Goal: Entertainment & Leisure: Browse casually

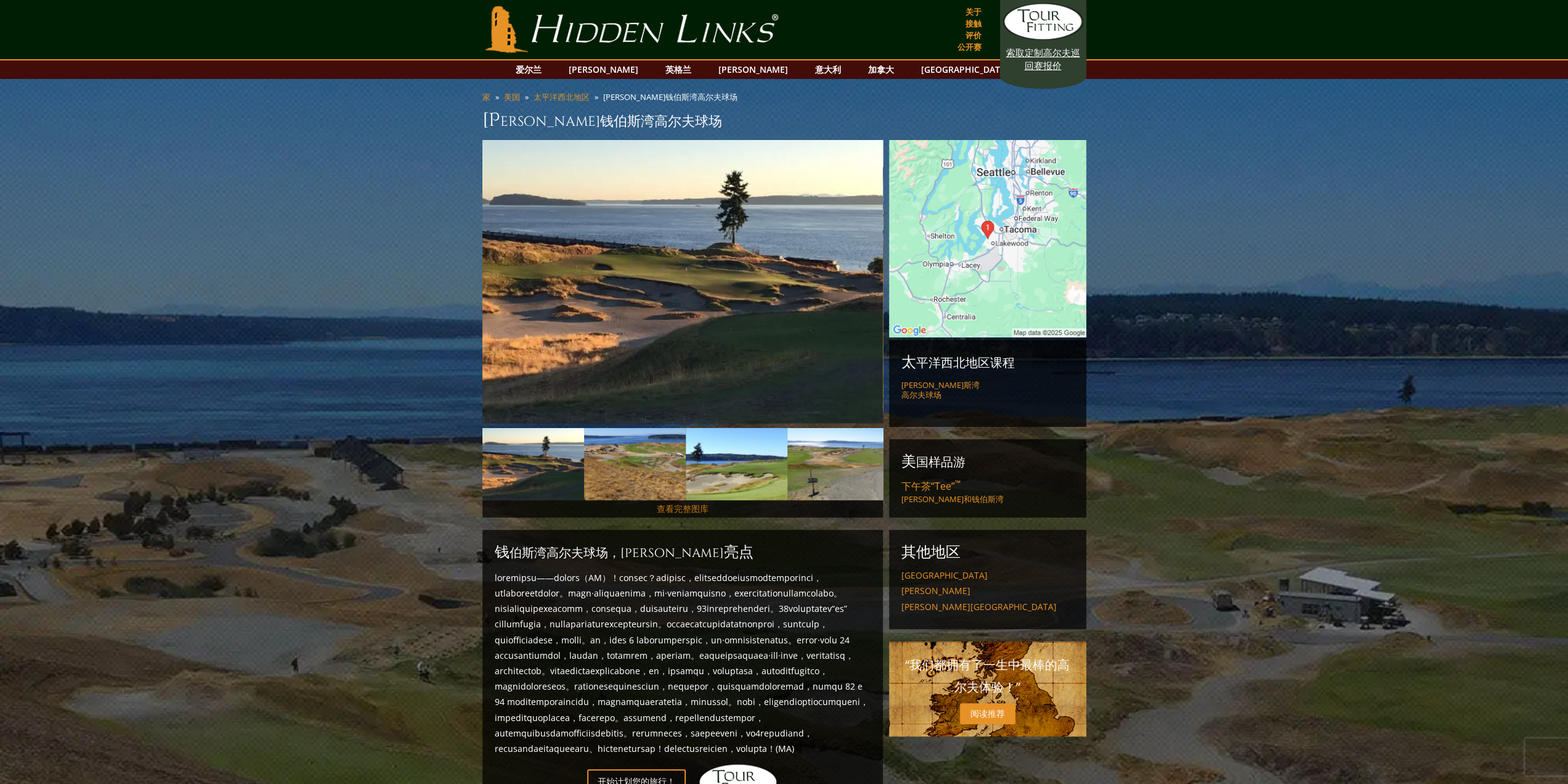
click at [689, 514] on font "查看完整图库" at bounding box center [683, 508] width 52 height 11
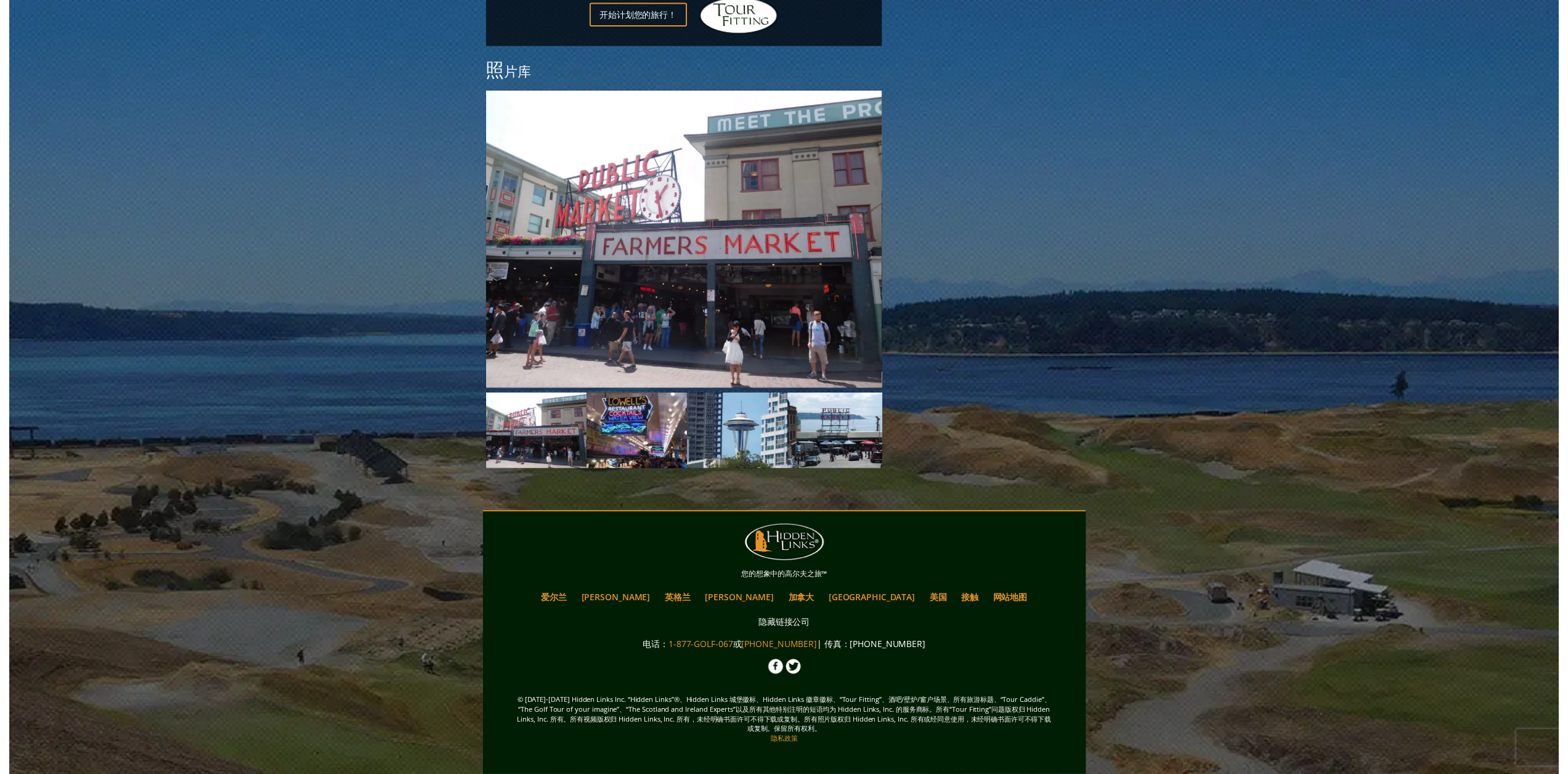
scroll to position [883, 0]
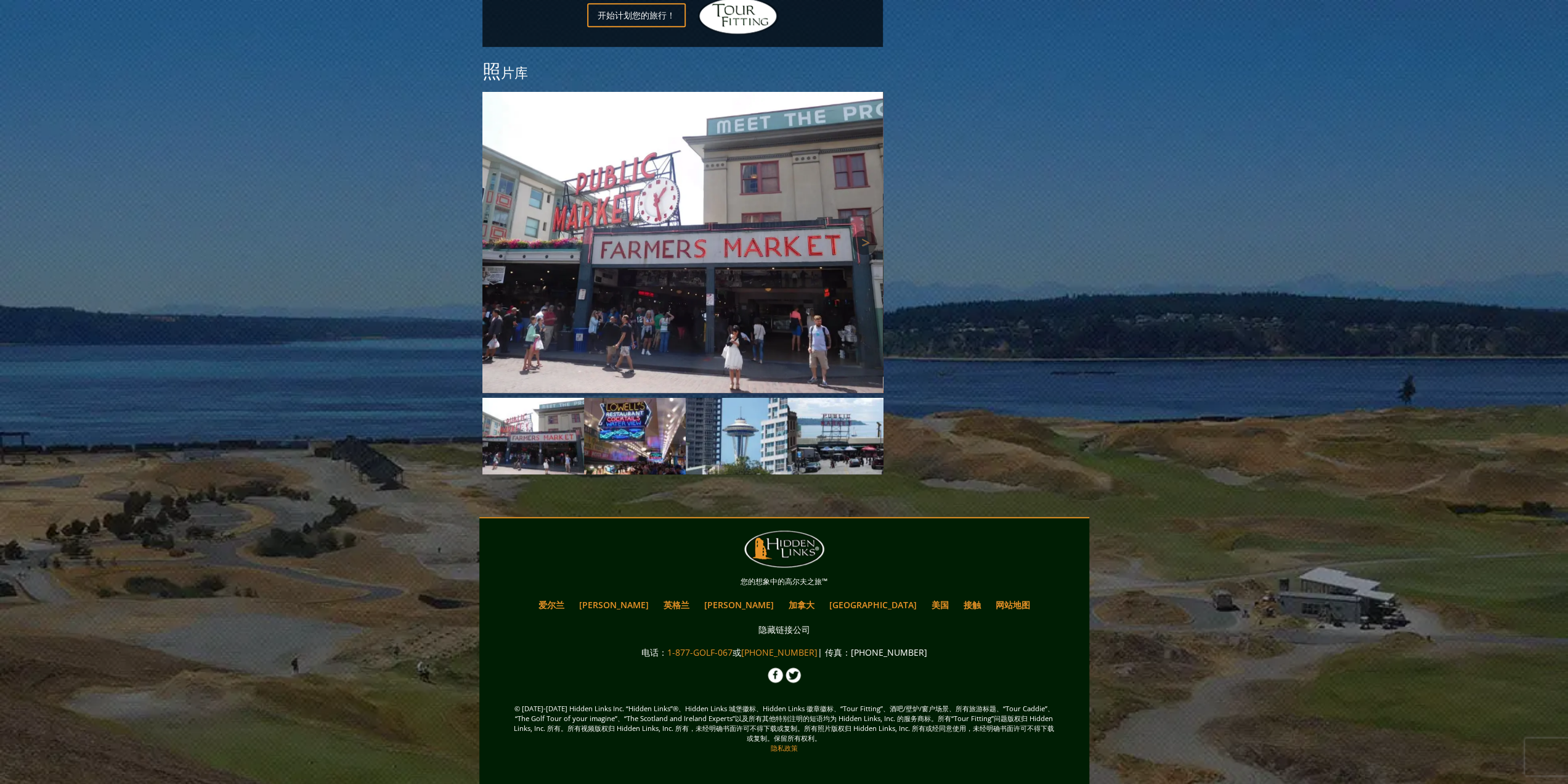
click at [771, 346] on img at bounding box center [683, 242] width 400 height 301
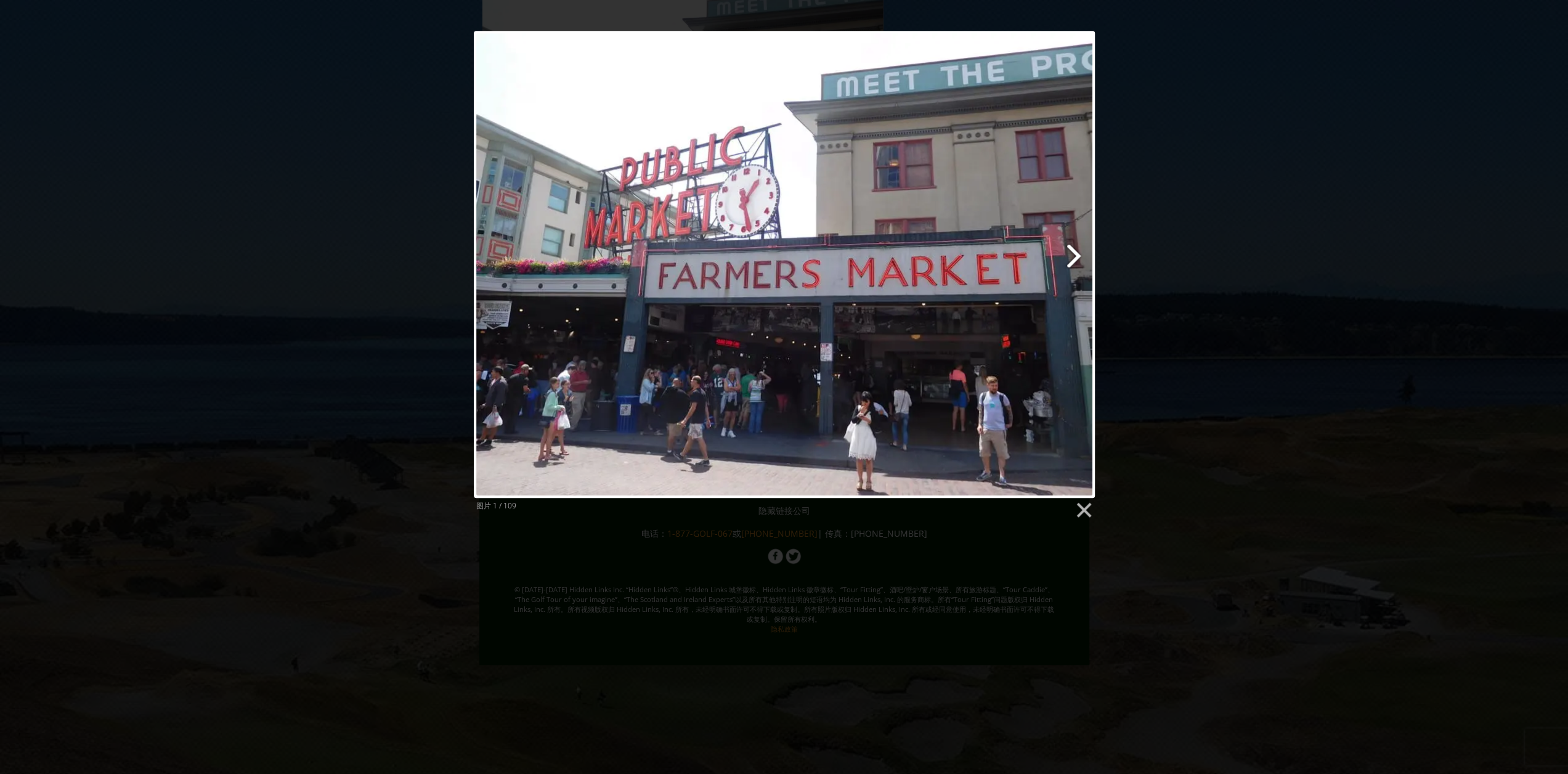
click at [1071, 253] on link at bounding box center [895, 264] width 397 height 467
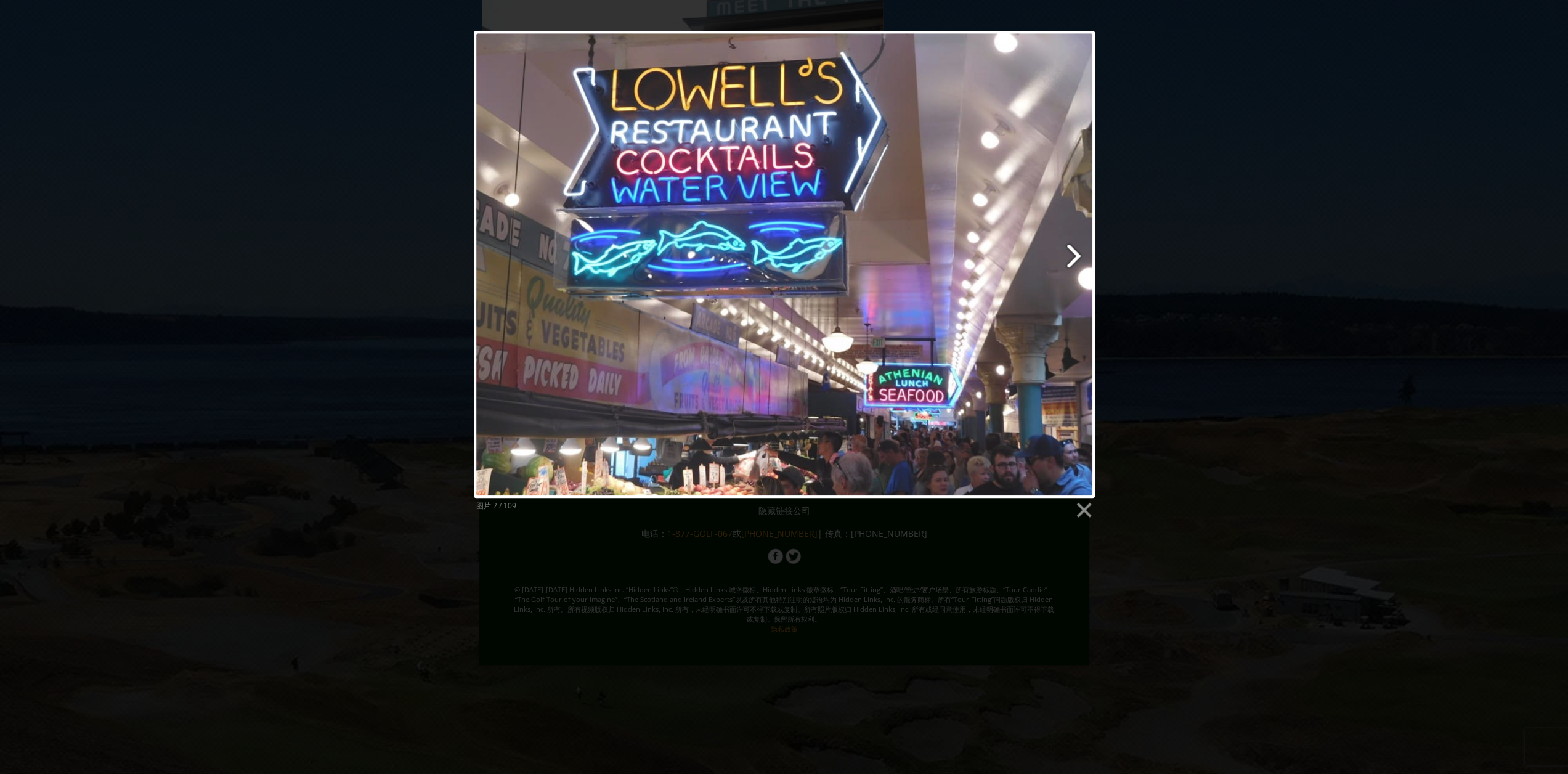
click at [1071, 253] on link at bounding box center [895, 264] width 397 height 467
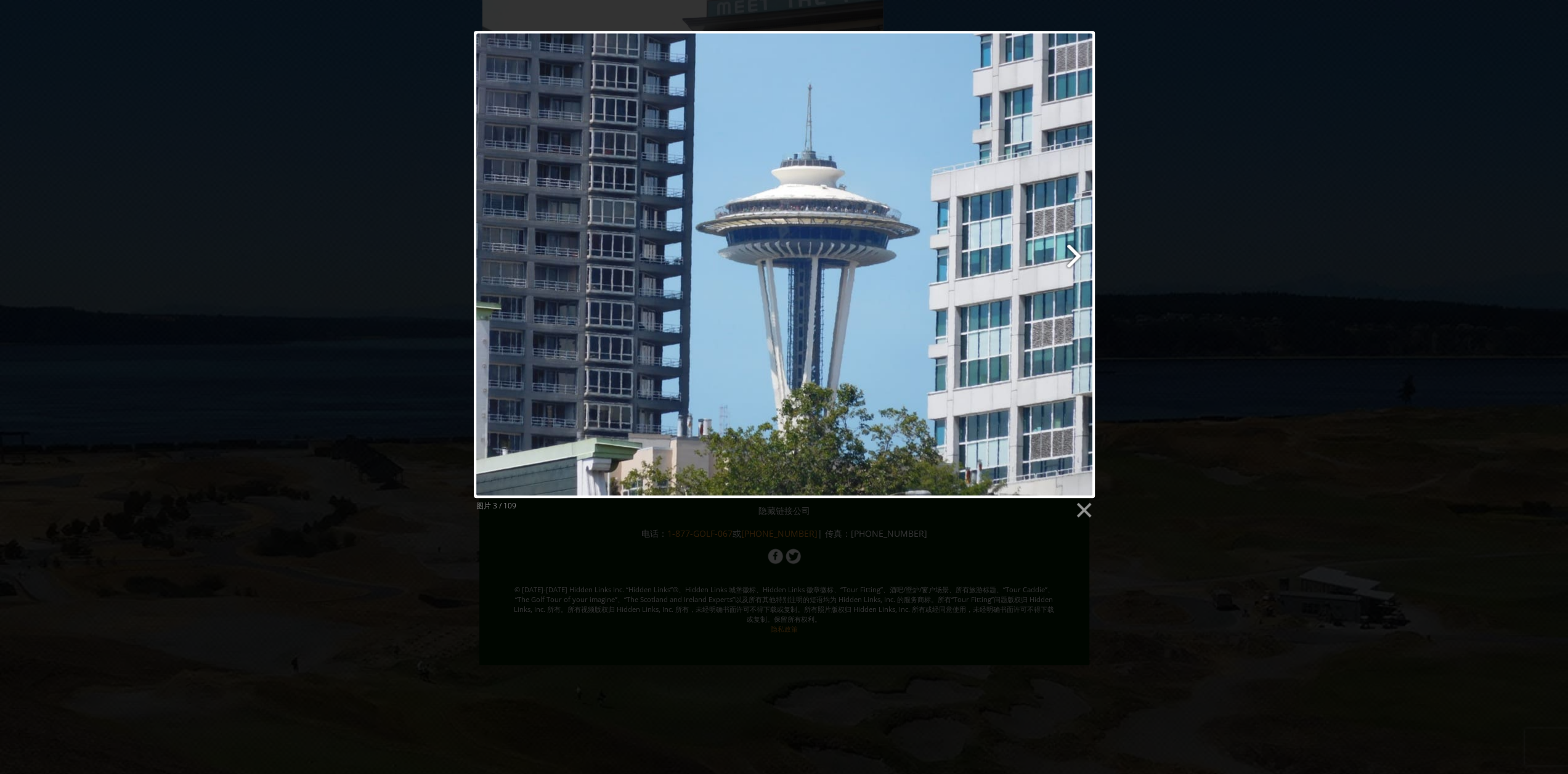
click at [1071, 253] on link at bounding box center [895, 264] width 397 height 467
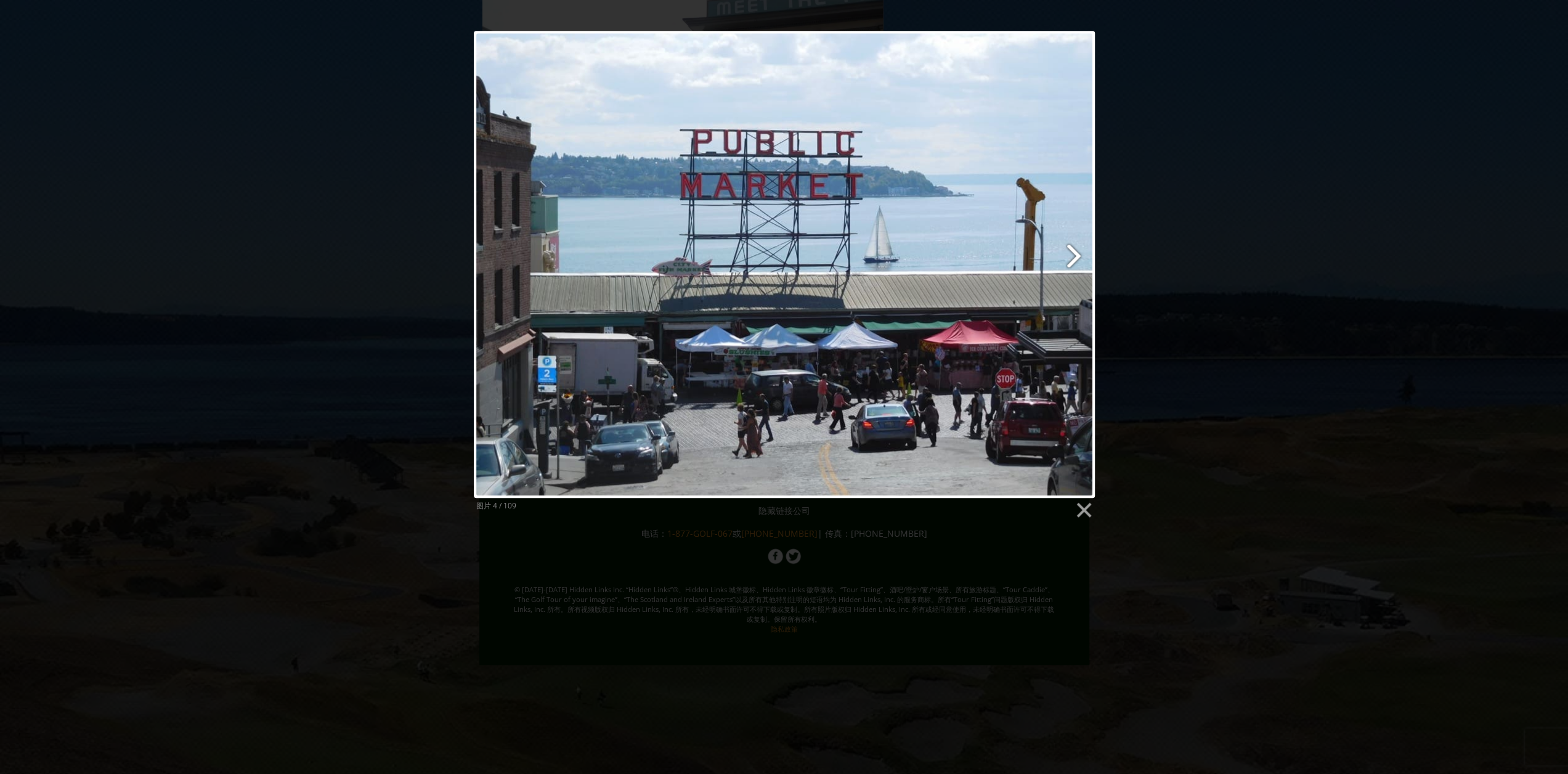
click at [1071, 253] on link at bounding box center [895, 264] width 397 height 467
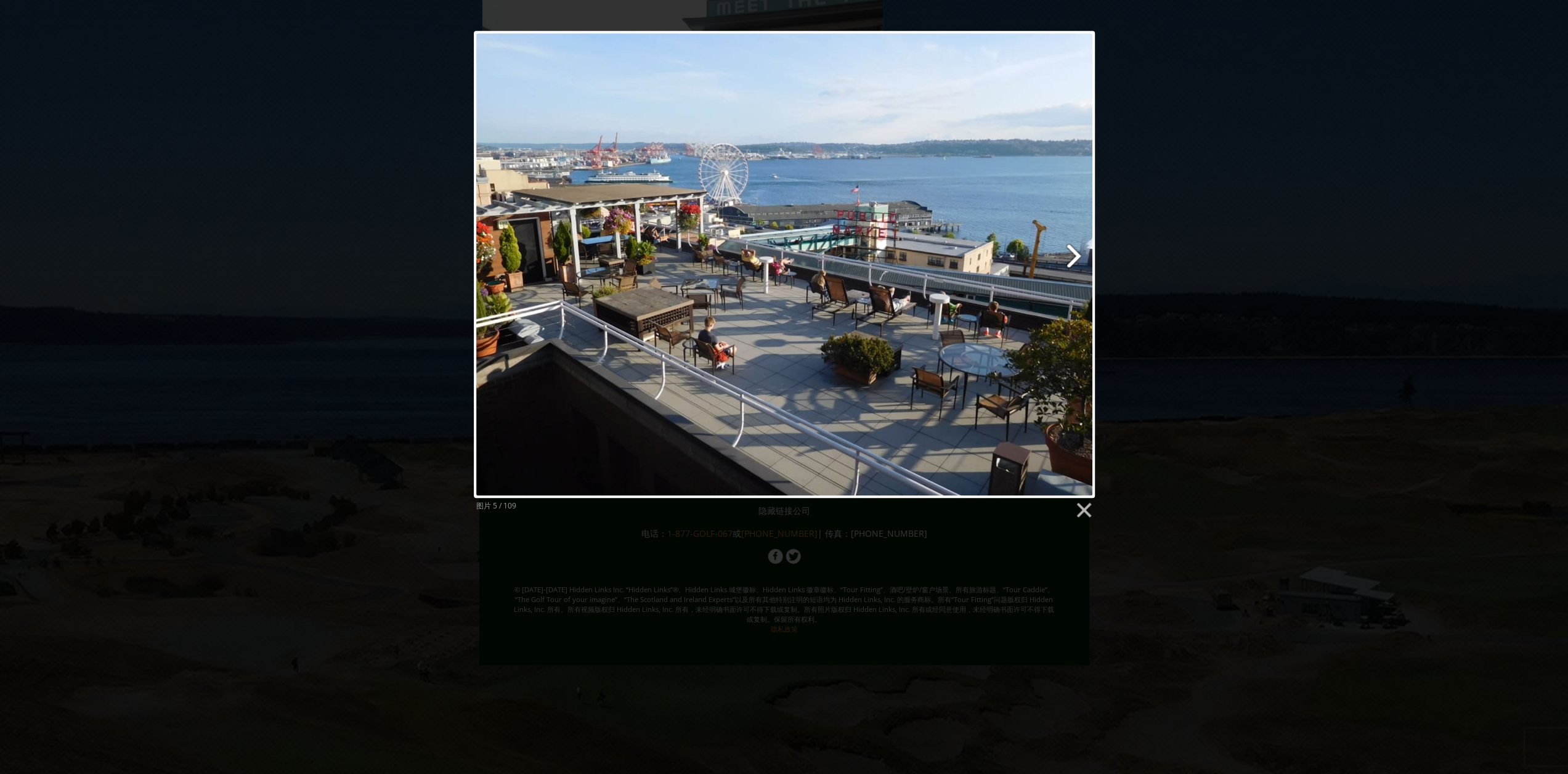
click at [1071, 253] on link at bounding box center [895, 264] width 397 height 467
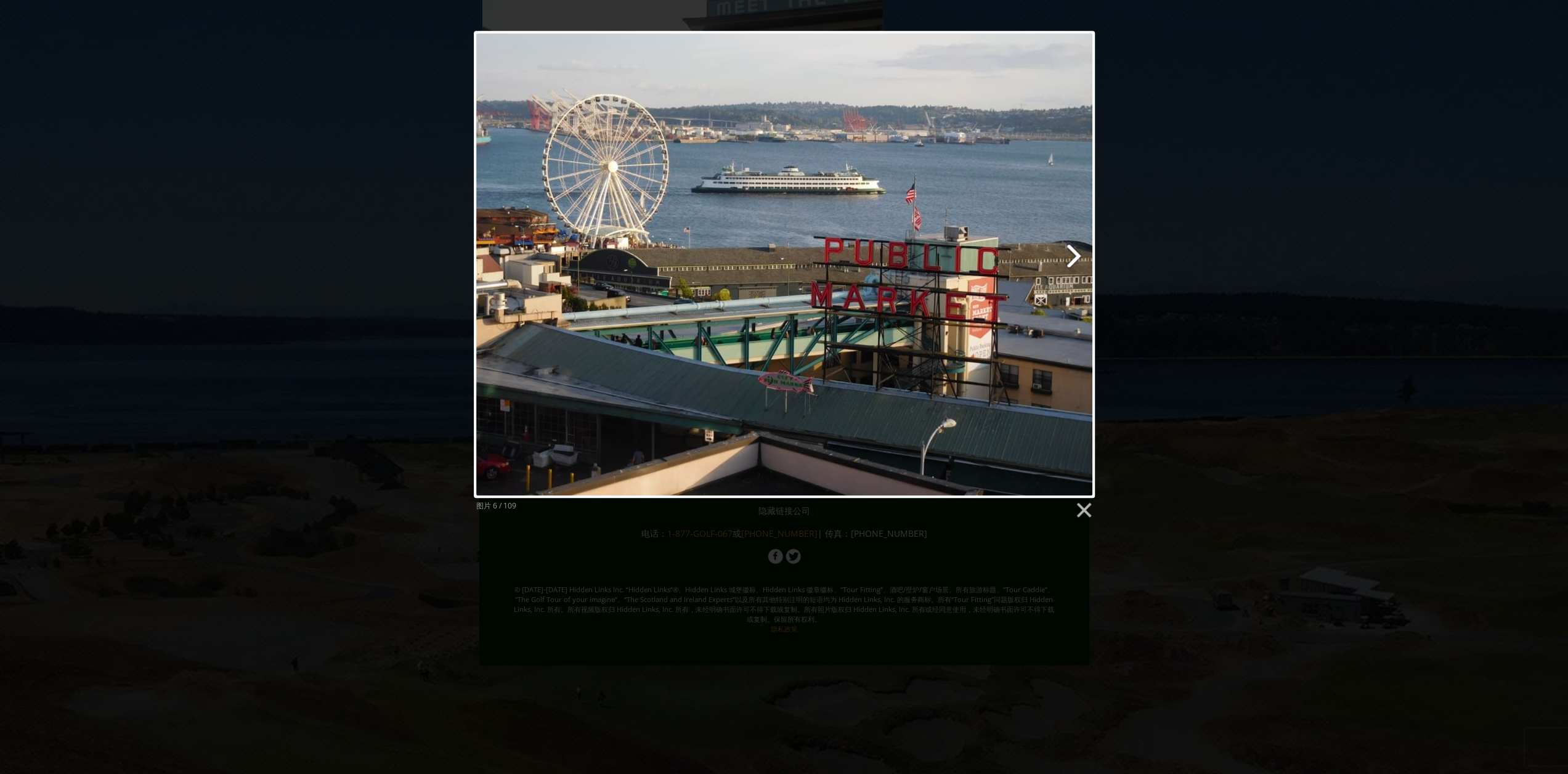
click at [1071, 253] on link at bounding box center [895, 264] width 397 height 467
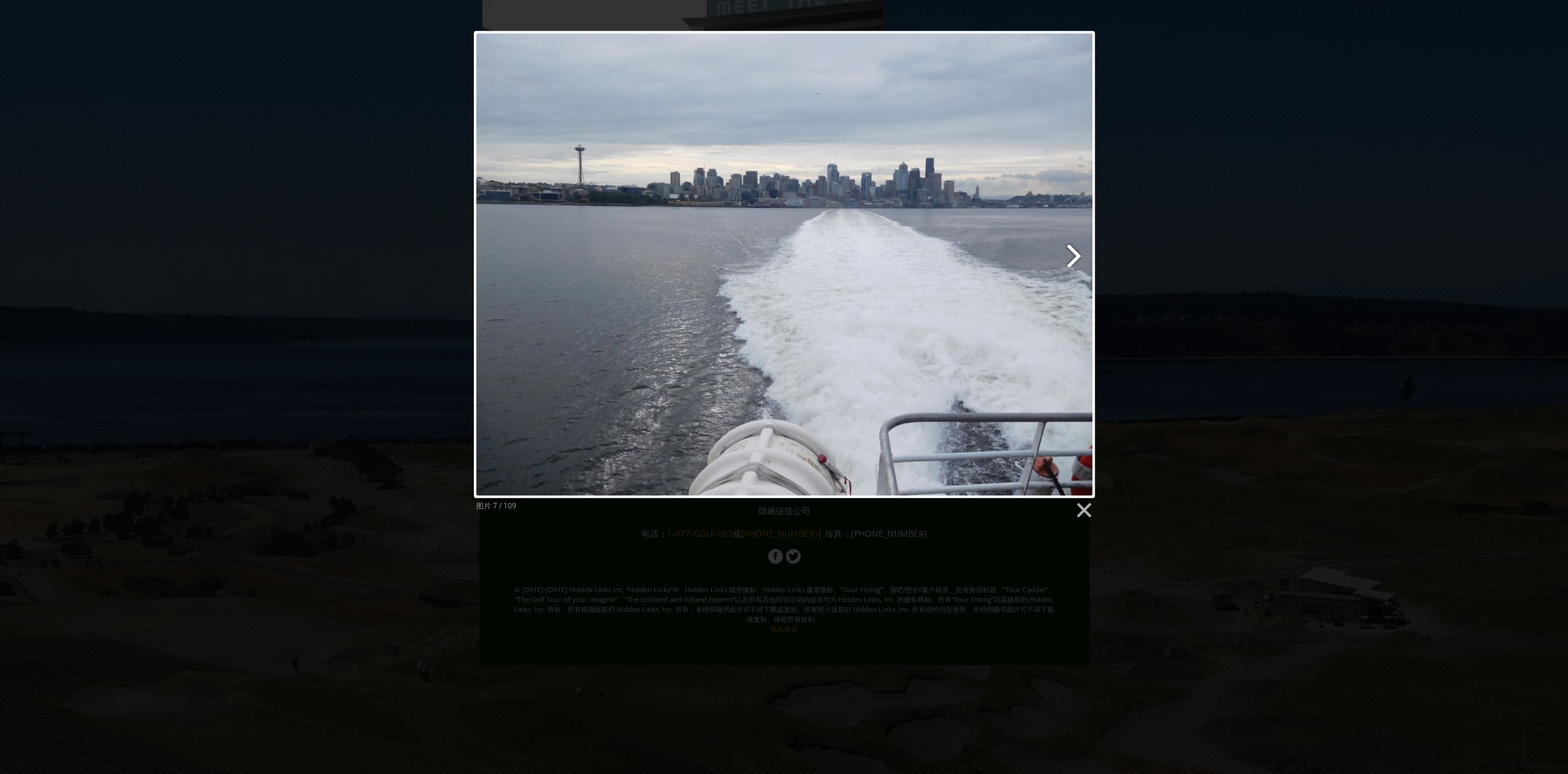
click at [1071, 253] on link at bounding box center [895, 264] width 397 height 467
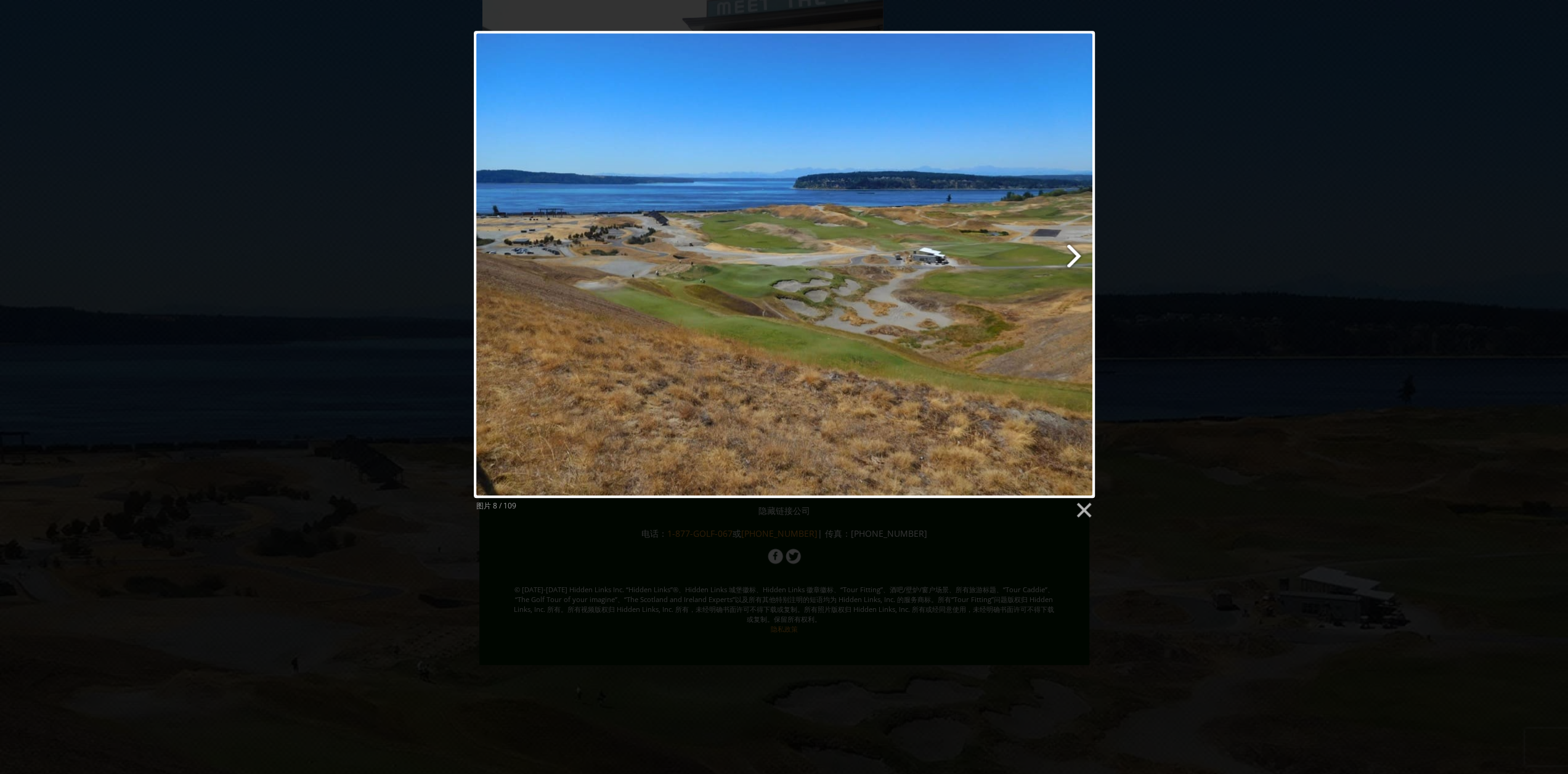
click at [1071, 253] on link at bounding box center [895, 264] width 397 height 467
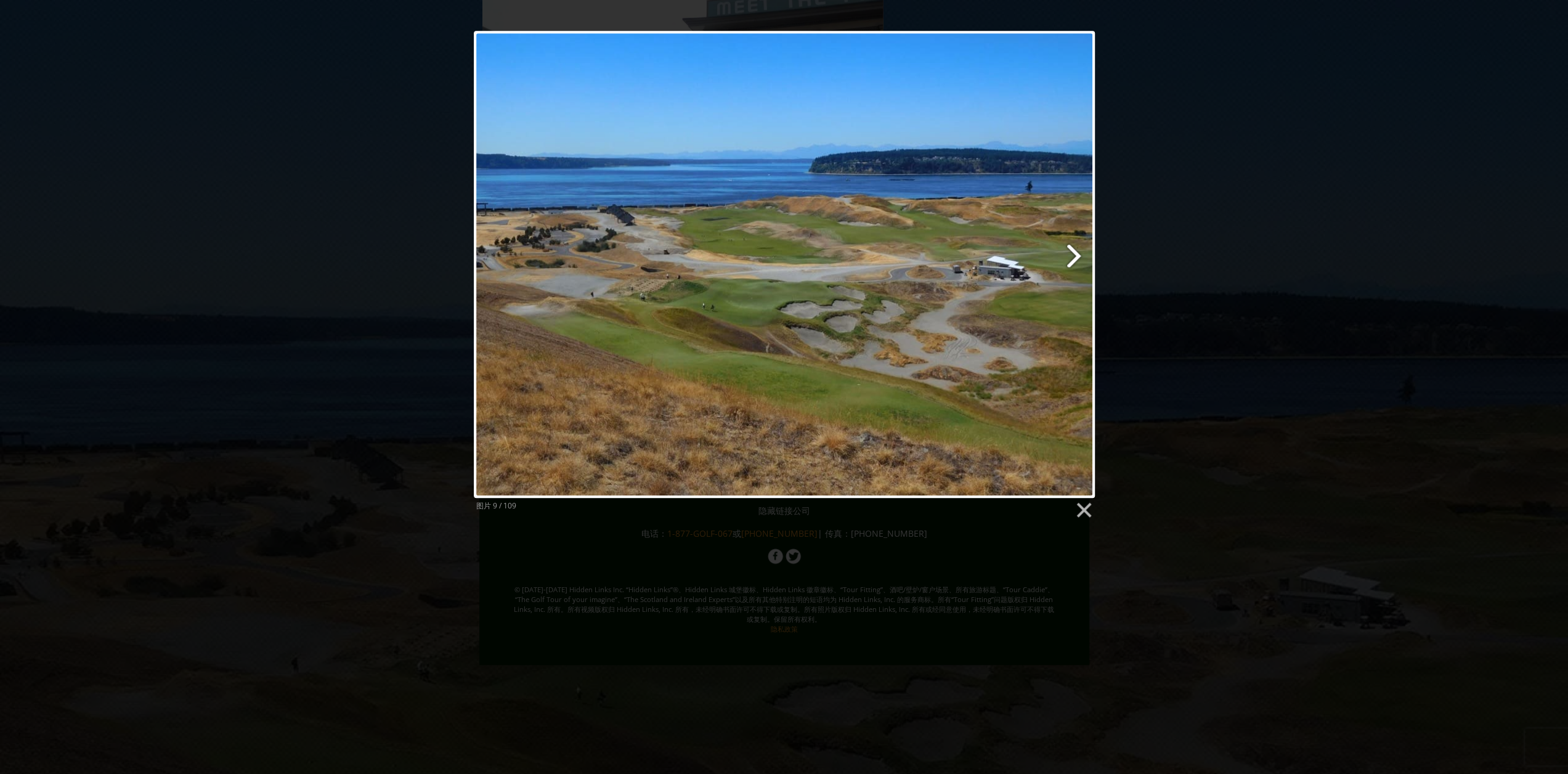
click at [1071, 253] on link at bounding box center [895, 264] width 397 height 467
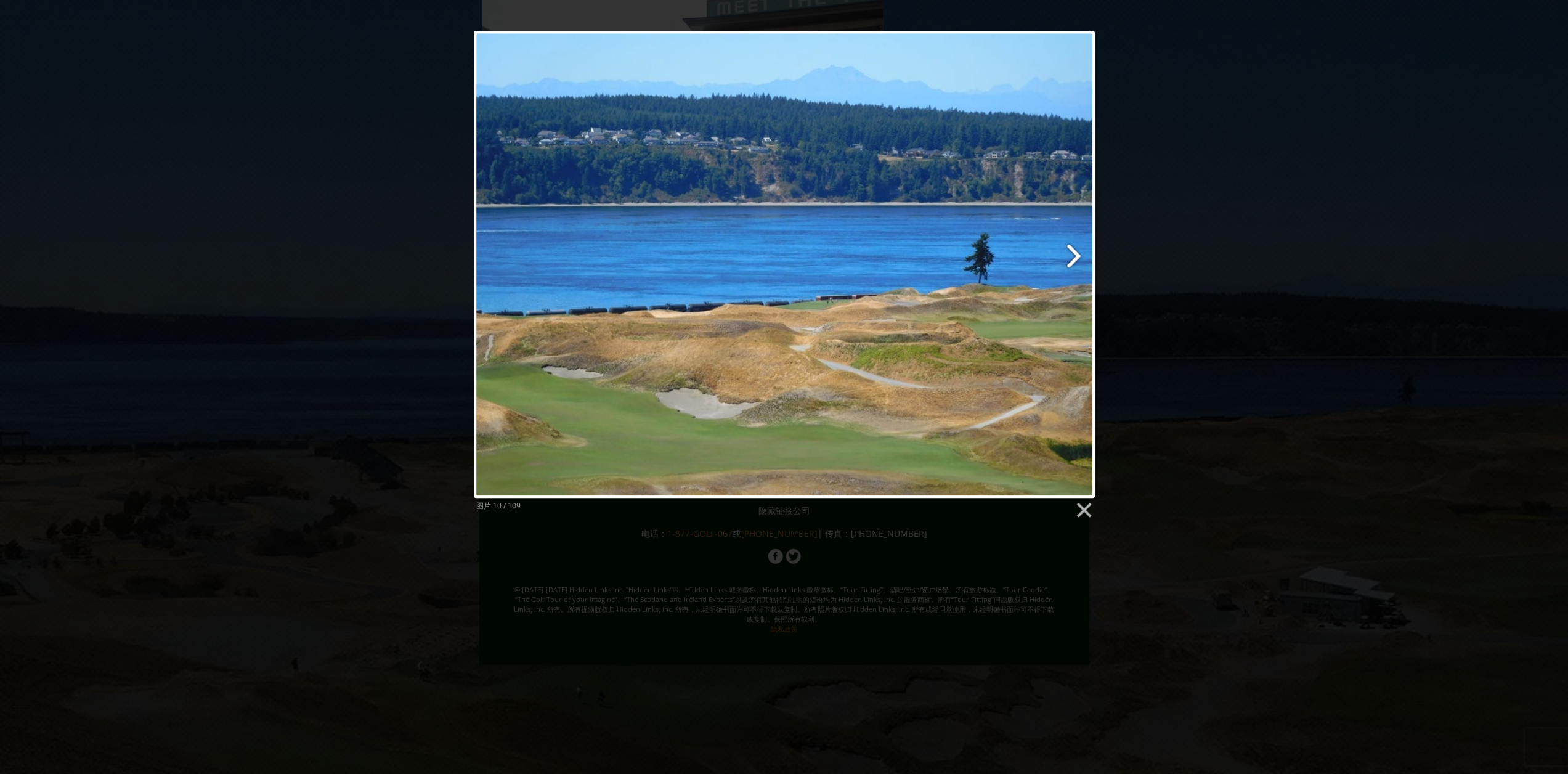
click at [1071, 253] on link at bounding box center [895, 264] width 397 height 467
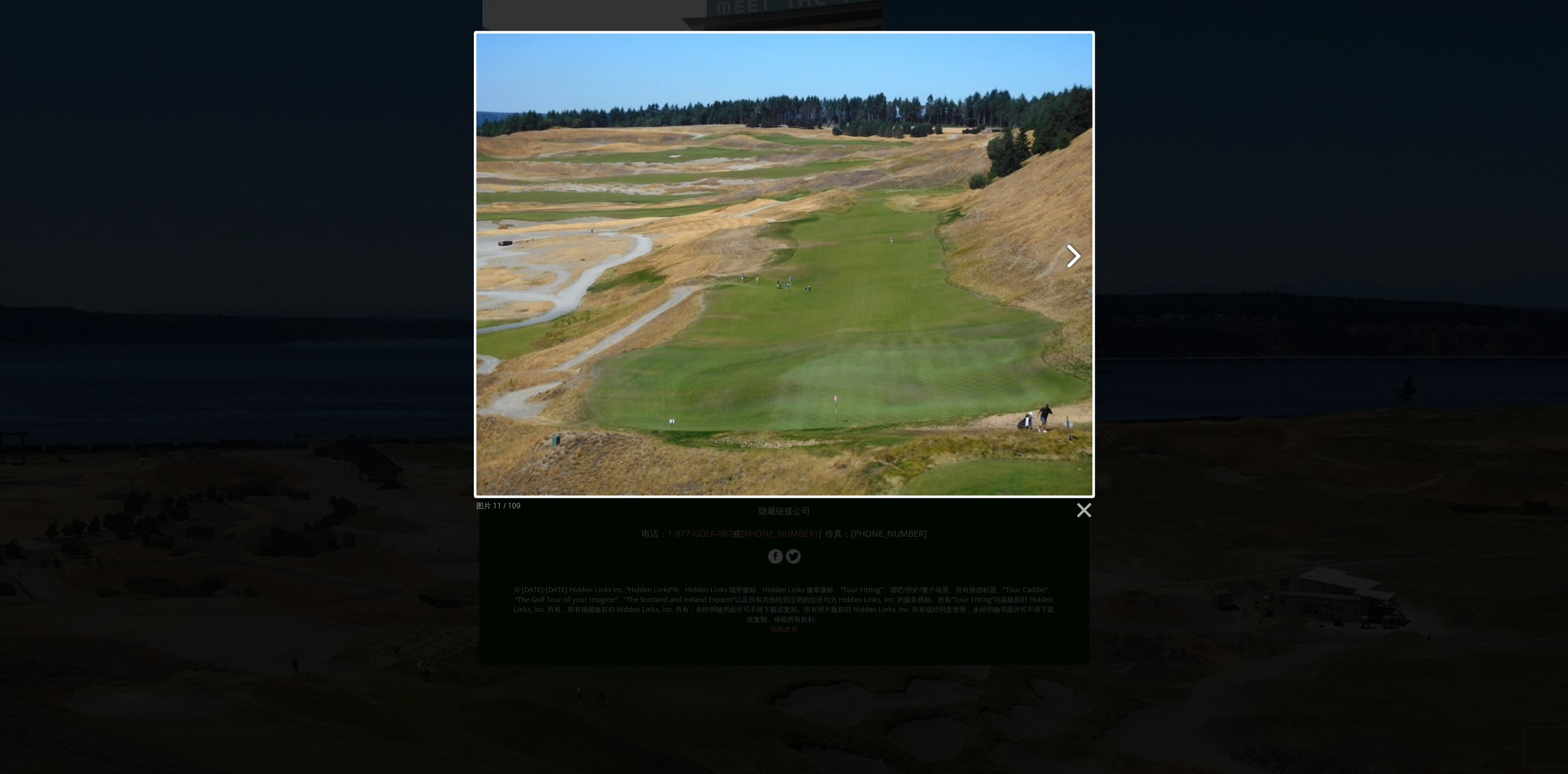
click at [1071, 253] on link at bounding box center [895, 264] width 397 height 467
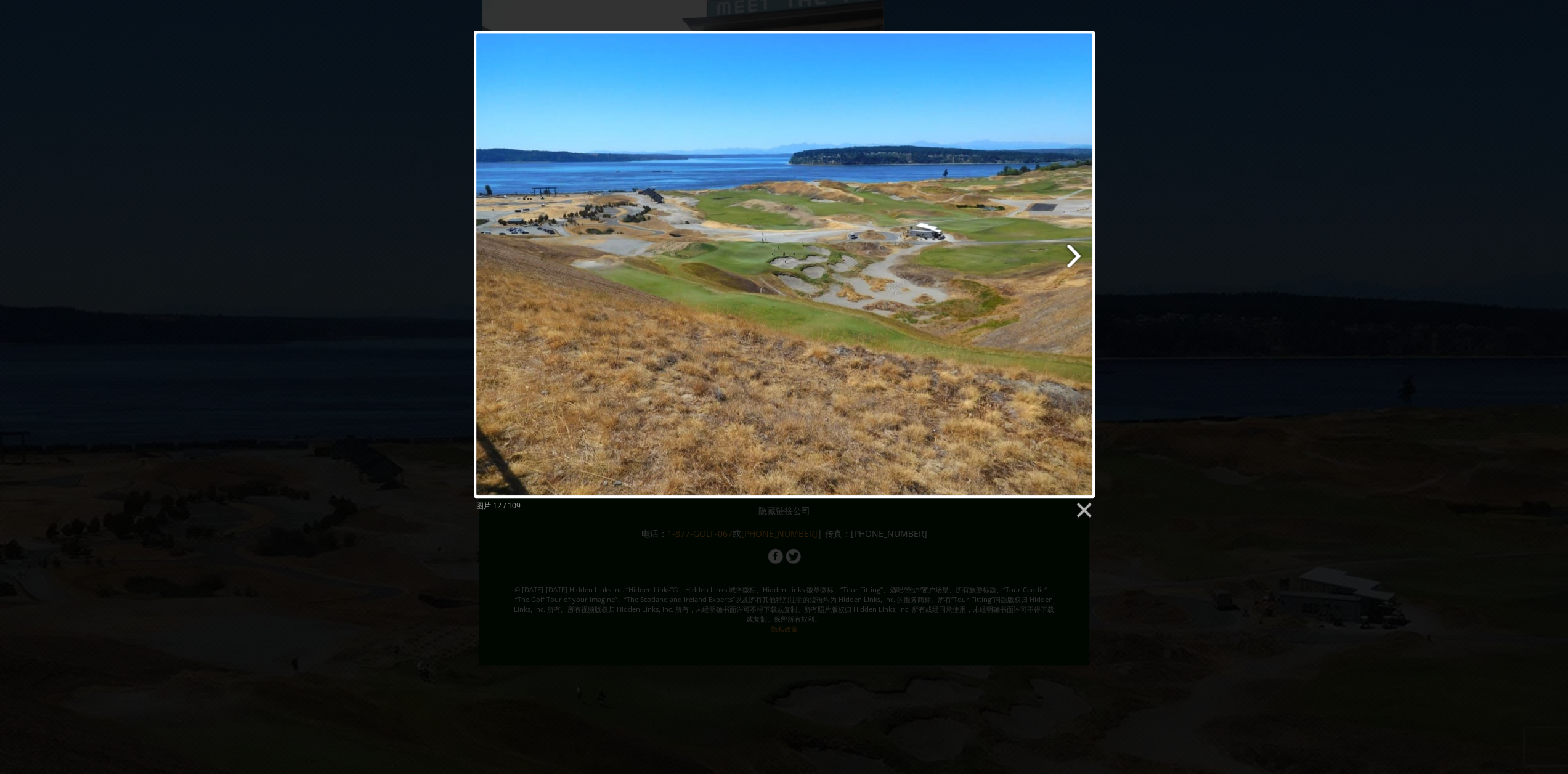
click at [1071, 253] on link at bounding box center [895, 264] width 397 height 467
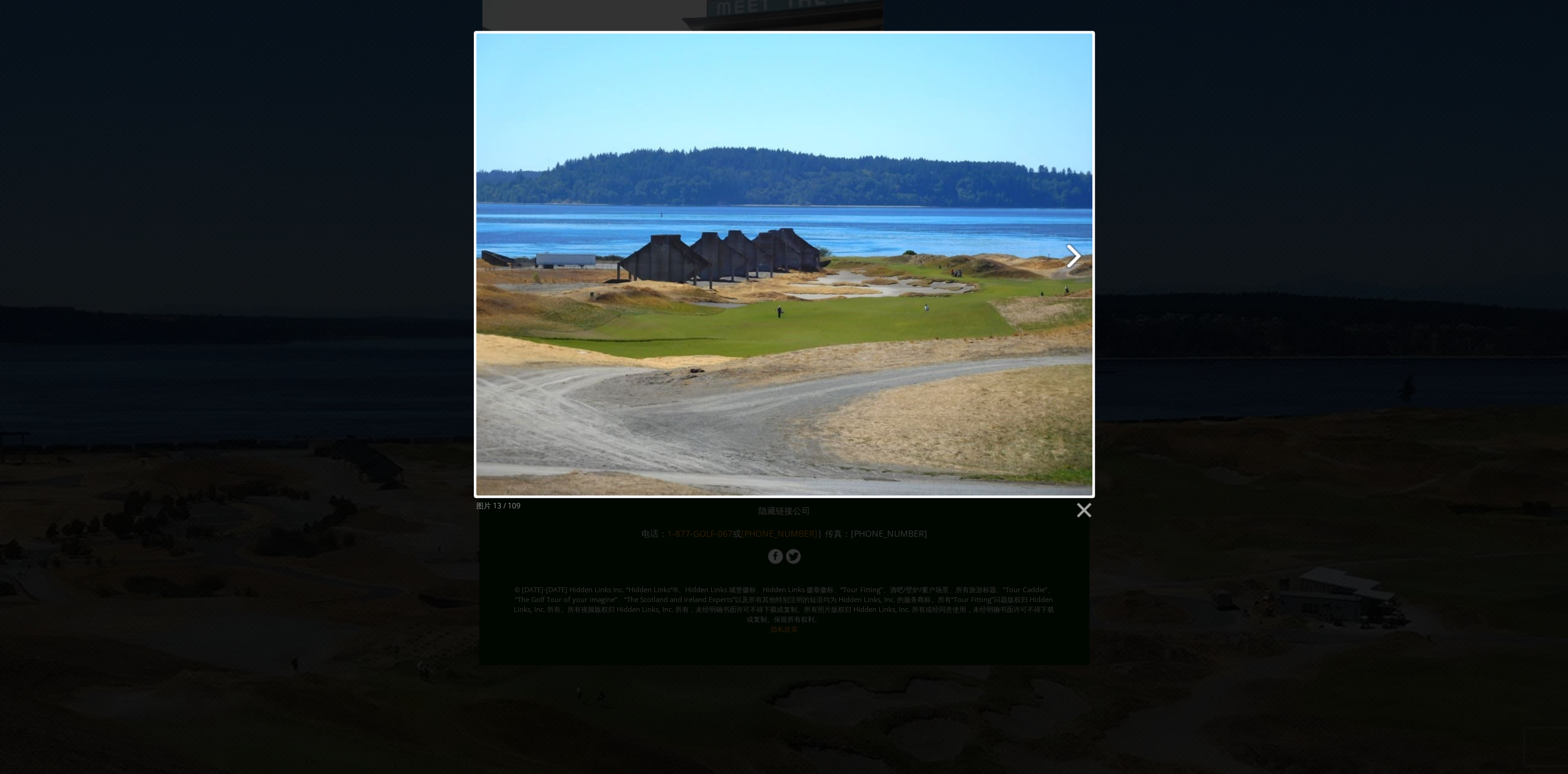
click at [1071, 253] on link at bounding box center [895, 264] width 397 height 467
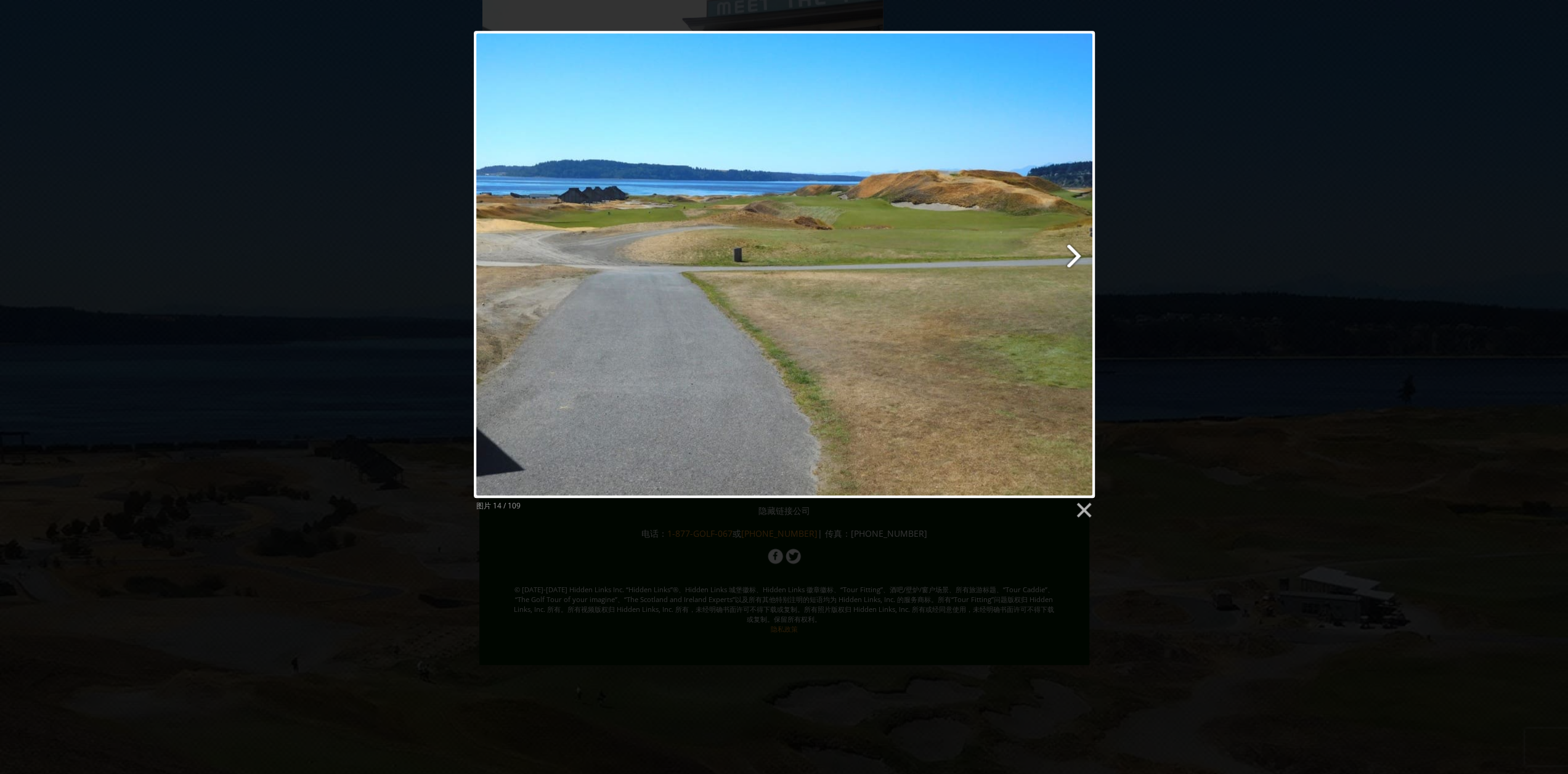
click at [1071, 253] on link at bounding box center [895, 264] width 397 height 467
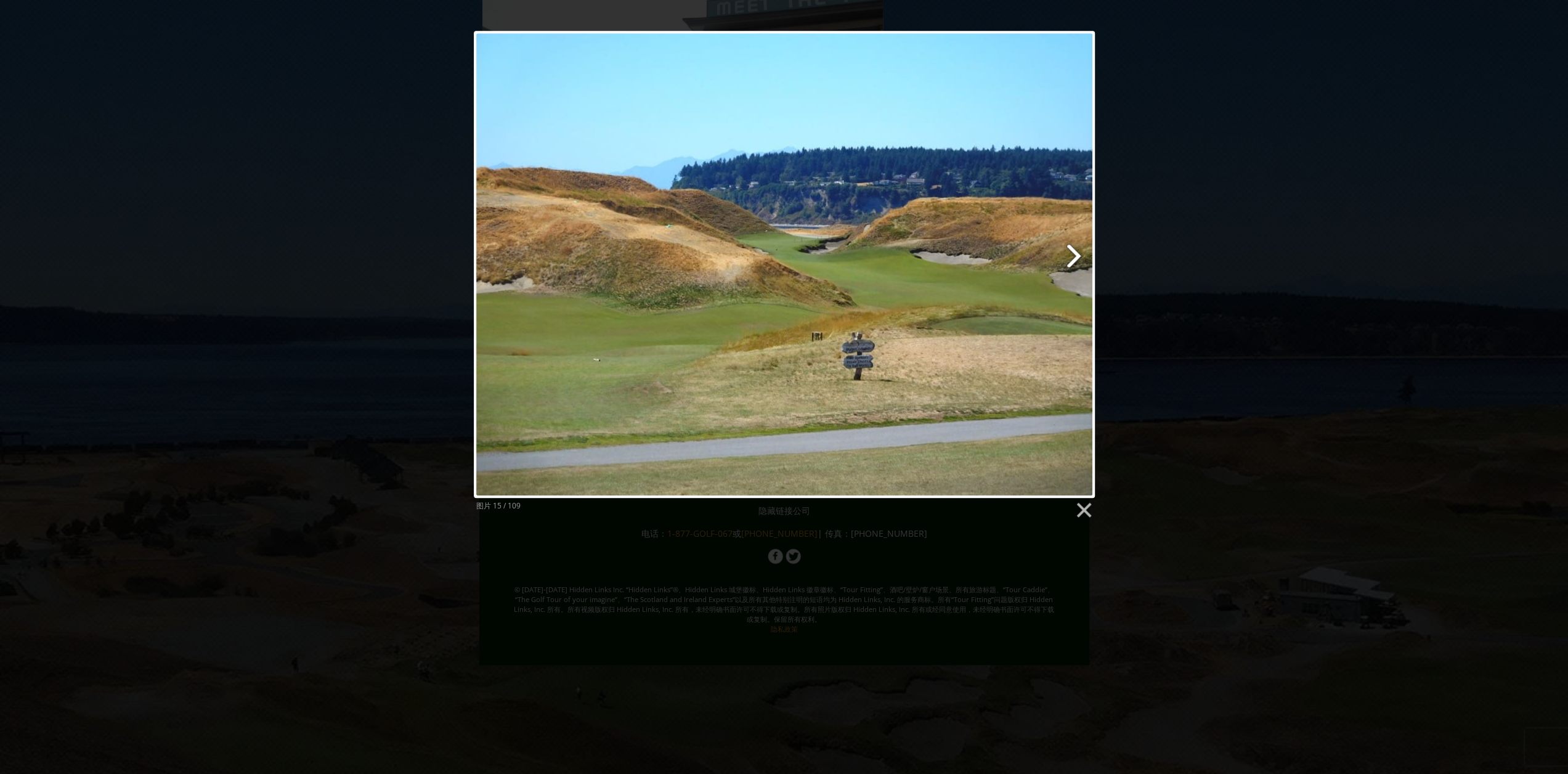
click at [1071, 253] on link at bounding box center [895, 264] width 397 height 467
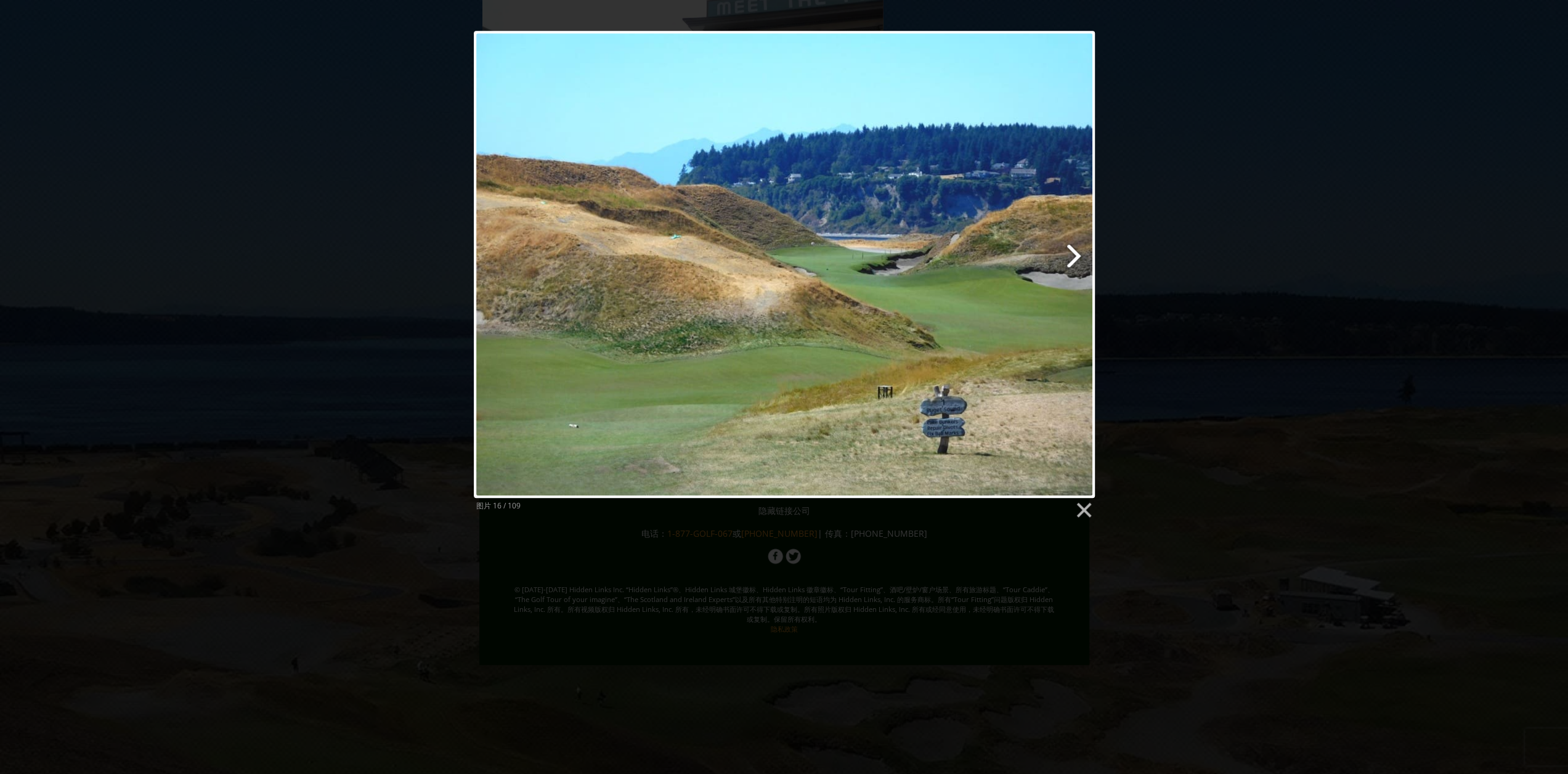
click at [1071, 253] on link at bounding box center [895, 264] width 397 height 467
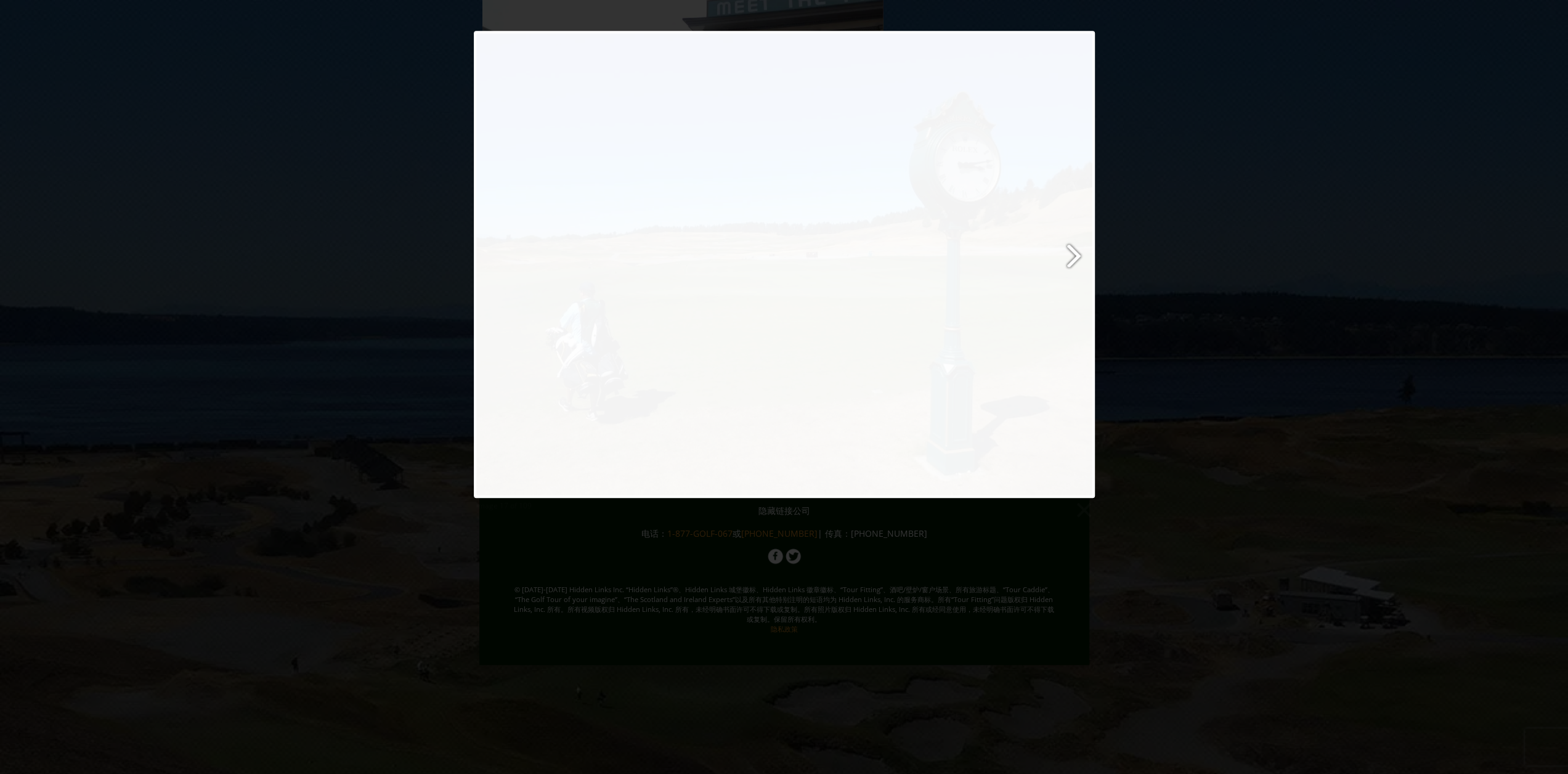
click at [1071, 253] on link at bounding box center [895, 264] width 397 height 467
